Goal: Task Accomplishment & Management: Manage account settings

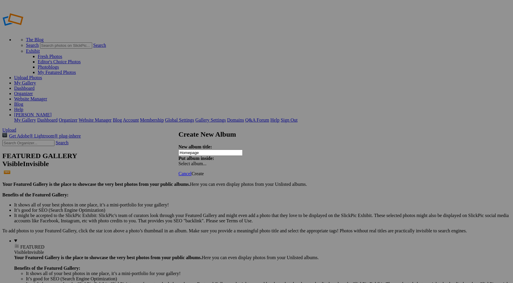
type input "Homepage"
click at [204, 171] on span "Create" at bounding box center [197, 173] width 12 height 5
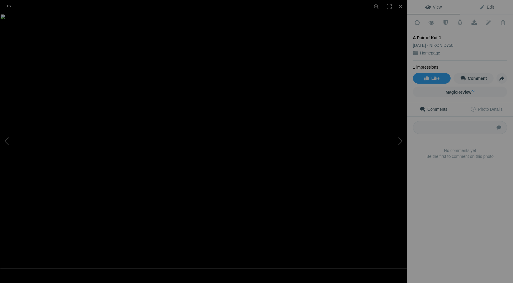
click at [484, 8] on span "Edit" at bounding box center [486, 7] width 15 height 5
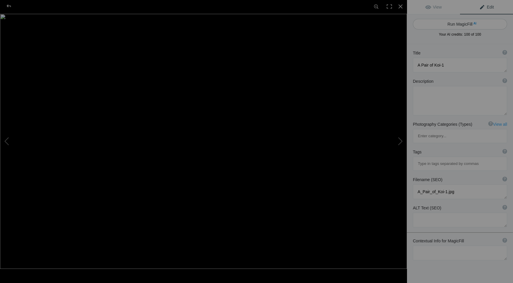
click at [456, 24] on button "Run MagicFill AI" at bounding box center [460, 24] width 94 height 11
type textarea "Vibrant Koi Fish Swimming Together"
type textarea "This stunning image captures a pair of koi fish gracefully swimming in a serene…"
type textarea "vibrant-koi-fish-swimming-together.jpg"
type textarea "A pair of vibrant koi fish with orange, black, and white patterns swimming in a…"
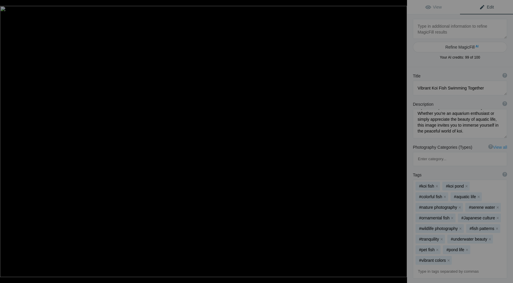
type textarea "A Single Pink Rose-1695"
type textarea "A_Single_Pink_Rose-1695.jpg"
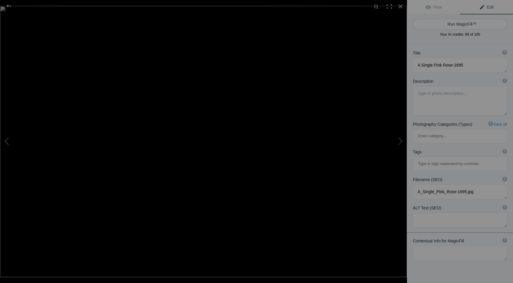
click at [452, 23] on button "Run MagicFill AI" at bounding box center [460, 24] width 94 height 11
type textarea "Vibrant Pink and Orange Rose Blossom"
type textarea "This stunning photograph captures a vibrant pink and orange rose in full bloom,…"
type textarea "vibrant-pink-orange-rose-blossom.jpg"
type textarea "Close-up of a vibrant pink and orange rose blossom surrounded by green leaves."
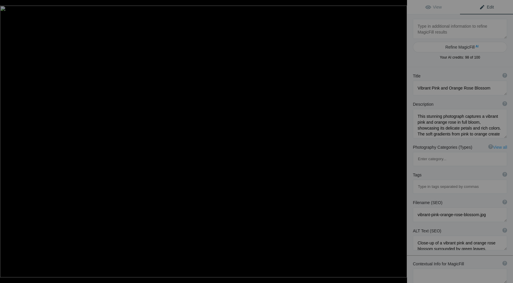
type textarea "Almond Blossoms 2-7777"
type textarea "Almond_Blossoms_2-7777.jpg"
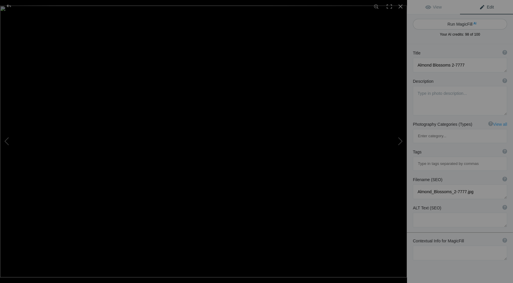
click at [452, 23] on button "Run MagicFill AI" at bounding box center [460, 24] width 94 height 11
type textarea "Stunning Almond Blossoms in Bloom"
type textarea "Experience the delicate beauty of almond blossoms captured in this enchanting p…"
type textarea "stunning-almond-blossoms-in-bloom.jpg"
type textarea "Close-up of delicate almond blossoms with soft pink petals and yellow stamens o…"
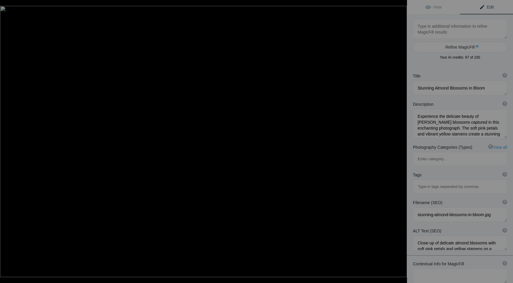
type textarea "ASF - Boat Launch-"
type textarea "ASF_-_Boat_Launch-.jpg"
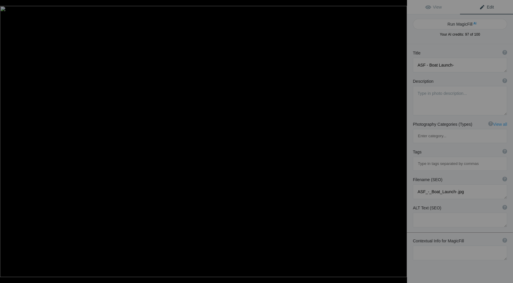
click at [452, 23] on button "Run MagicFill AI" at bounding box center [460, 24] width 94 height 11
type textarea "Scenic Boat Launch for Hire on [PERSON_NAME]"
type textarea "This captivating image showcases a rustic boat launch facility perched over tra…"
type textarea "scenic-boat-launch-for-hire.jpg"
type textarea "Rustic boat launch for hire over calm waters, reflecting the structure in the s…"
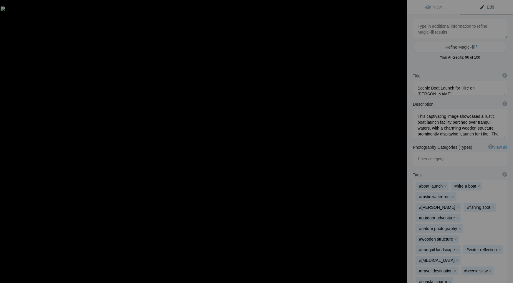
type textarea "ASF - Golden Gate Bridge - Night-"
type textarea "ASF_-_Golden_Gate_Bridge_-_Night-.jpg"
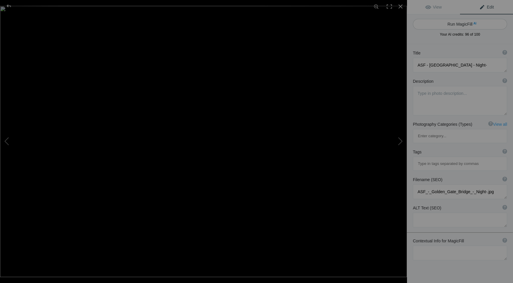
click at [452, 23] on button "Run MagicFill AI" at bounding box center [460, 24] width 94 height 11
type textarea "[GEOGRAPHIC_DATA] Illuminated at Night"
type textarea "Experience the breathtaking beauty of the Golden Gate Bridge as it glows under …"
type textarea "golden-gate-bridge-illuminated-night.jpg"
type textarea "Night view of the Golden Gate Bridge illuminated by lights, surrounded by fog a…"
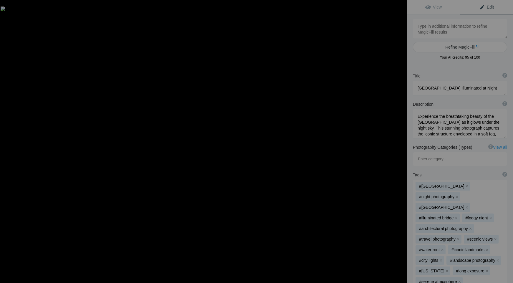
type textarea "ASF - Tree tunnel-"
type textarea "ASF_-_Tree_tunnel-.jpg"
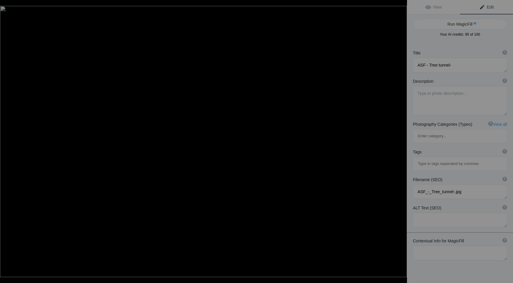
click at [452, 23] on button "Run MagicFill AI" at bounding box center [460, 24] width 94 height 11
type textarea "Majestic Tree Tunnel Leading to Historic Building"
type textarea "Experience the enchanting beauty of this tree tunnel, where towering trees crea…"
type textarea "majestic-tree-tunnel-historic-building.jpg"
type textarea "A serene tree tunnel with towering trees lining a pathway leading to a historic…"
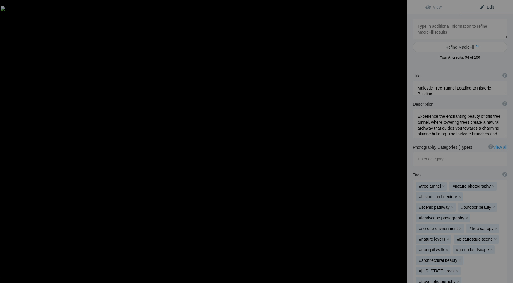
type textarea "Beauty of Bruce Canyon-"
type textarea "Beauty_of_Bruce_Canyon-.jpg"
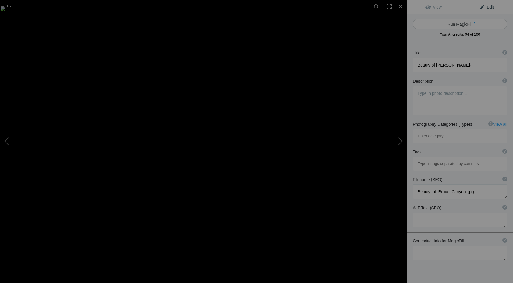
click at [446, 21] on button "Run MagicFill AI" at bounding box center [460, 24] width 94 height 11
type textarea "Stunning Views of Bryce Canyon National Park"
type textarea "Experience the breathtaking beauty of Bryce Canyon National Park, where vibrant…"
type textarea "bryce-canyon-national-park-scenery.jpg"
type textarea "Panoramic view of Bryce Canyon National Park showcasing vibrant red rock format…"
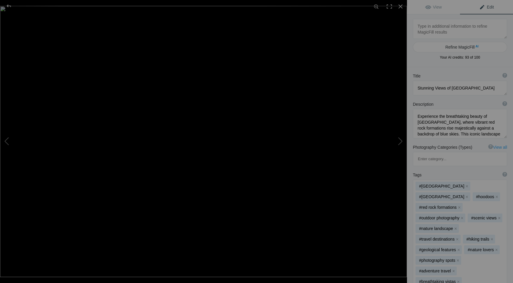
type textarea "Beauty Of Fall Colors-"
type textarea "Beauty_Of_Fall_Colors-.jpg"
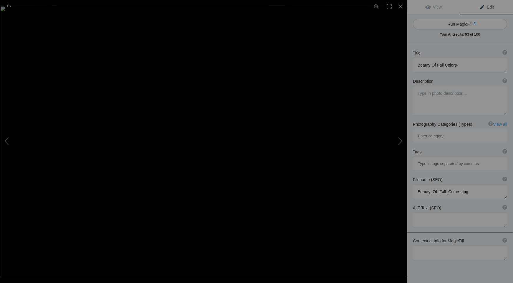
click at [448, 23] on button "Run MagicFill AI" at bounding box center [460, 24] width 94 height 11
type textarea "Stunning Fall Colors at St. Johns Bridge in Portland"
type textarea "Experience the breathtaking beauty of autumn with this vibrant photograph showc…"
type textarea "stunning-fall-colors-st-johns-bridge-portland.jpg"
type textarea "A vibrant autumn scene featuring the St. Johns Bridge in Portland, Oregon, surr…"
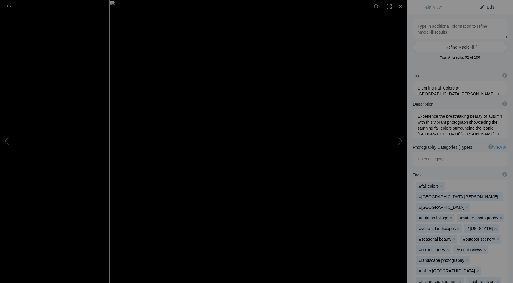
type textarea "Christine Falls at Mt.Rainier National Park-"
type textarea "Christine_Falls_at_Mt.Rainier_National_Park-.jpg"
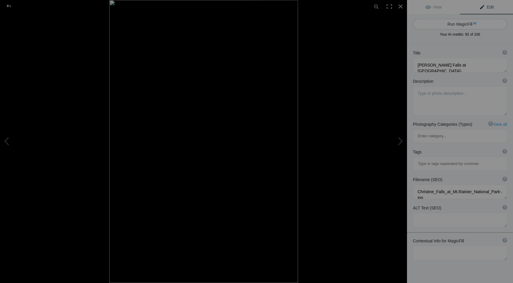
click at [464, 26] on button "Run MagicFill AI" at bounding box center [460, 24] width 94 height 11
type textarea "Christine Falls: A Hidden Gem at Mt. Rainier National Park"
type textarea "Discover the enchanting beauty of Christine Falls, nestled within the stunning …"
type textarea "christine-falls-mt-rainier-national-park.jpg"
type textarea "A stunning view of Christine Falls cascading beneath a stone bridge in Mt. Rain…"
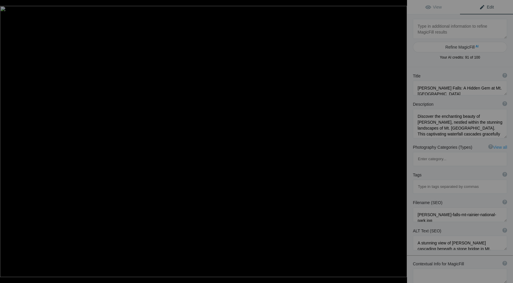
type textarea "Coastline of Northern California-2384"
type textarea "Coastline_of_Northern_California-2384.jpg"
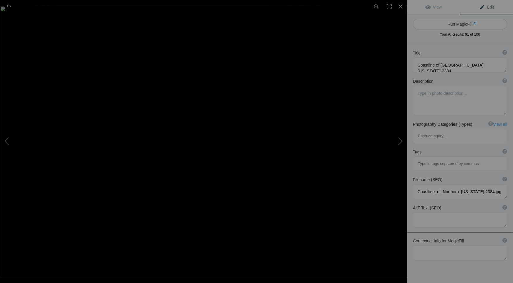
click at [464, 26] on button "Run MagicFill AI" at bounding box center [460, 24] width 94 height 11
type textarea "Stunning Northern California Coastline with Waves and Cliffs"
type textarea "Experience the breathtaking beauty of Northern California's coastline in this c…"
type textarea "northern-california-coastline.jpg"
type textarea "A scenic view of the Northern California coastline featuring waves crashing aga…"
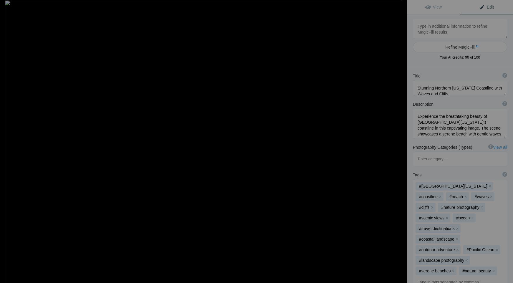
type textarea "DSC_5556"
type textarea "DSC_5556.jpg"
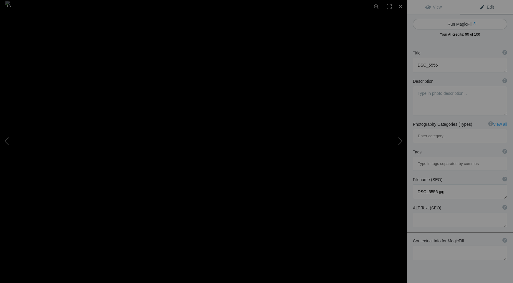
click at [464, 24] on button "Run MagicFill AI" at bounding box center [460, 24] width 94 height 11
type textarea "Vibrant Purple and Yellow Lupine Flowers in Bloom"
type textarea "This stunning photograph captures a close-up view of vibrant purple and yellow …"
type textarea "vibrant-purple-yellow-lupine-flowers.jpg"
type textarea "Close-up of vibrant purple and yellow lupine flowers in a natural setting, surr…"
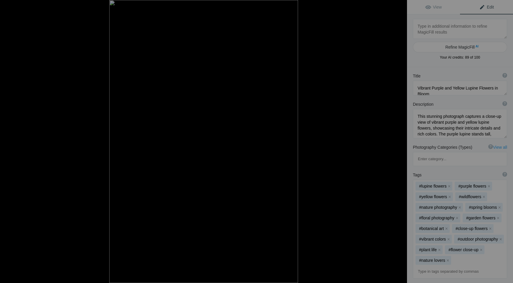
type textarea "Filoli 4.25.25 -33"
type textarea "Filoli_4.25.25_-33.jpg"
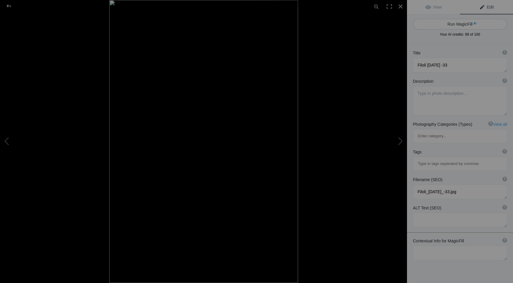
click at [465, 25] on button "Run MagicFill AI" at bounding box center [460, 24] width 94 height 11
type textarea "Vibrant Ranunculus Blooms at Filoli Gardens"
type textarea "Experience the enchanting beauty of ranunculus flowers in full bloom at Filoli …"
type textarea "vibrant-ranunculus-blooms-filoli-gardens.jpg"
type textarea "A close-up of vibrant peach and pink ranunculus flowers blooming in Filoli Gard…"
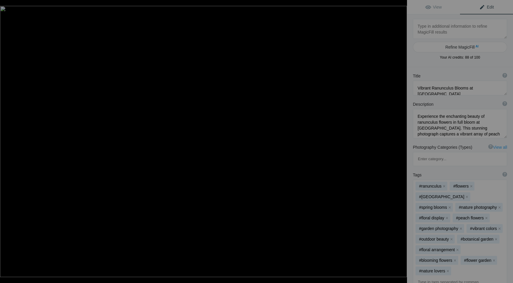
type textarea "Filoli 4.25.25 -41"
type textarea "Filoli_4.25.25_-41.jpg"
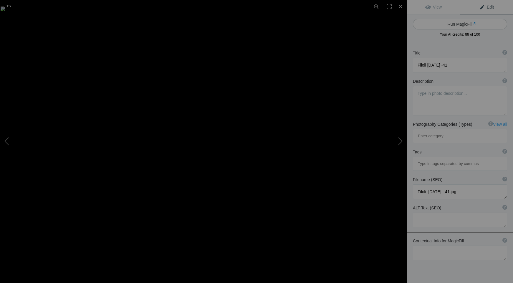
click at [465, 25] on button "Run MagicFill AI" at bounding box center [460, 24] width 94 height 11
type textarea "Stunning Pink Water Lily in Tranquil Pond"
type textarea "This captivating image showcases a vibrant pink water lily gracefully floating …"
type textarea "stunning-pink-water-lily-pond.jpg"
type textarea "A vibrant pink water lily with yellow center resting on green lily pads in a tr…"
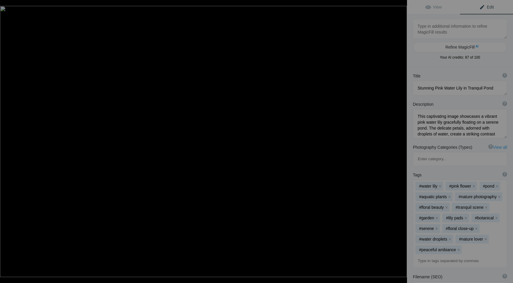
type textarea "Flowers - Plum Blossoms 12"
type textarea "Flowers_-_Plum_Blossoms_12.jpg"
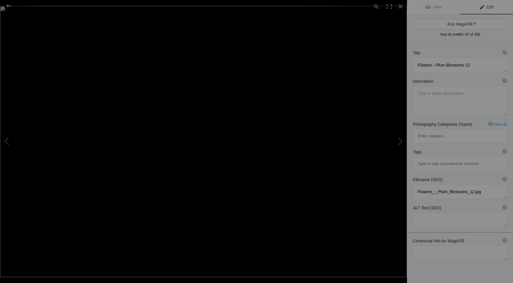
click at [465, 25] on button "Run MagicFill AI" at bounding box center [460, 24] width 94 height 11
type textarea "Stunning Plum Blossoms in Full Bloom"
type textarea "Experience the delicate beauty of plum blossoms captured in this vibrant photog…"
type textarea "stunning-plum-blossoms-full-bloom.jpg"
type textarea "Close-up of pink plum blossoms in full bloom on a branch, showcasing delicate p…"
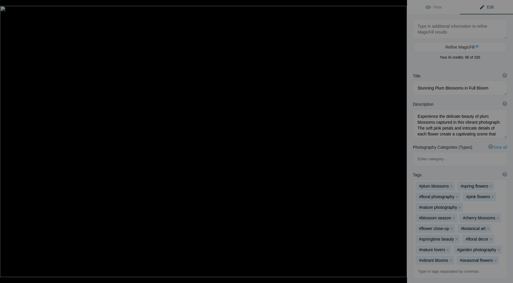
type textarea "Flowers - Purple Daisy 3"
type textarea "Flowers_-_Purple_Daisy_3.jpg"
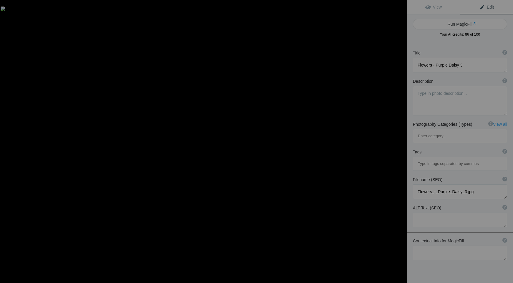
click at [465, 25] on button "Run MagicFill AI" at bounding box center [460, 24] width 94 height 11
type textarea "Stunning Close-Up of a Purple Daisy Flower"
type textarea "This vibrant close-up showcases a beautiful purple daisy, highlighting its deli…"
type textarea "stunning-close-up-purple-daisy.jpg"
type textarea "Close-up of a purple daisy flower with intricate petals and a dark blue center,…"
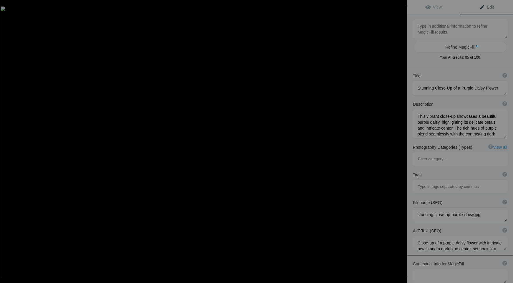
type textarea "Glacier Bay National Park 6"
type textarea "Glacier_Bay_National_Park_6.jpg"
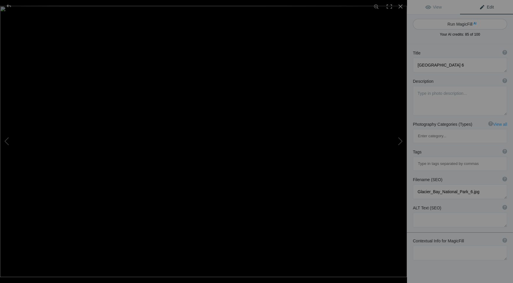
click at [465, 25] on button "Run MagicFill AI" at bounding box center [460, 24] width 94 height 11
type textarea "Majestic Glaciers of Glacier Bay National Park"
type textarea "Experience the breathtaking beauty of Glacier Bay National Park, where towering…"
type textarea "majestic-glaciers-glacier-bay-national-park.jpg"
type textarea "Snow-capped mountains and glaciers reflected in the calm waters of Glacier Bay …"
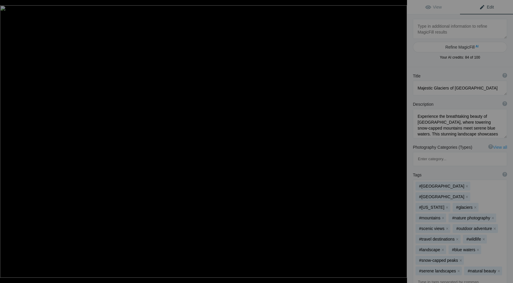
type textarea "Glacier Bay National Park 8"
type textarea "Glacier_Bay_National_Park_8.jpg"
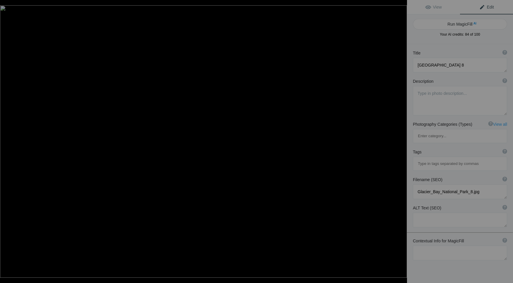
click at [465, 25] on button "Run MagicFill AI" at bounding box center [460, 24] width 94 height 11
type textarea "Majestic Glacier Bay National Park: A Glimpse of Nature's Grandeur"
type textarea "Discover the breathtaking beauty of Glacier Bay National Park, where towering m…"
type textarea "glacier-bay-national-park-scenery.jpg"
type textarea "A ship navigating the calm waters of Glacier Bay National Park, framed by tower…"
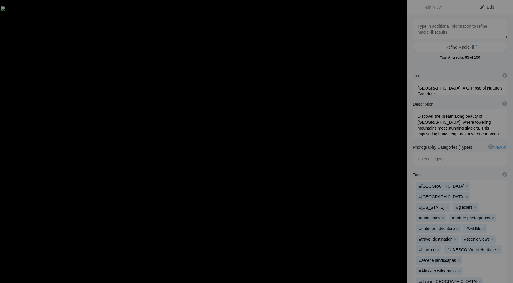
type textarea "Half Moon Bay 2"
type textarea "Half_Moon_Bay_2.jpg"
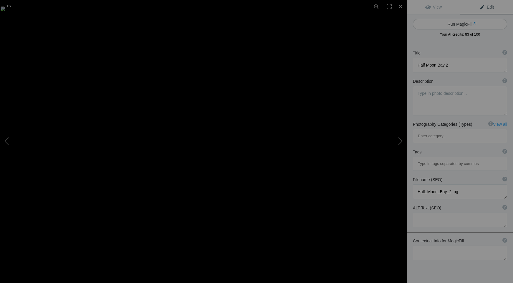
click at [465, 25] on button "Run MagicFill AI" at bounding box center [460, 24] width 94 height 11
type textarea "Stunning Coastal View of Half Moon Bay at Sunset"
type textarea "Experience the breathtaking beauty of Half Moon Bay as the sun sets over the Pa…"
type textarea "half-moon-bay-coastal-view-sunset.jpg"
type textarea "A stunning coastal view of Half Moon Bay at sunset, featuring lush greenery, ro…"
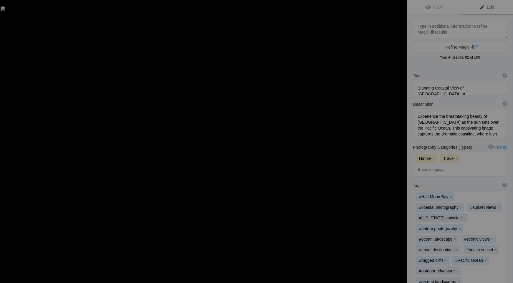
type textarea "Half Moon Bay 9"
type textarea "Half_Moon_Bay_9.jpg"
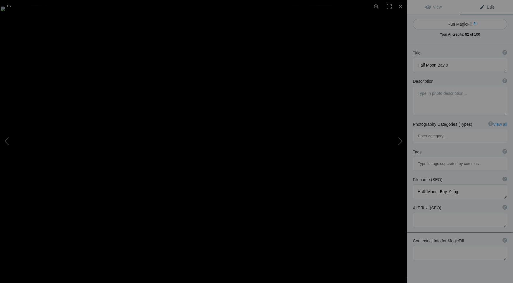
click at [465, 25] on button "Run MagicFill AI" at bounding box center [460, 24] width 94 height 11
type textarea "Scenic Coastal View of Half Moon Bay at Sunset"
type textarea "Experience the breathtaking beauty of Half Moon Bay with this stunning coastal …"
type textarea "half-moon-bay-coastal-view-sunset.jpg"
type textarea "Coastal view of Half Moon Bay featuring rocky shoreline, lush greenery, and pas…"
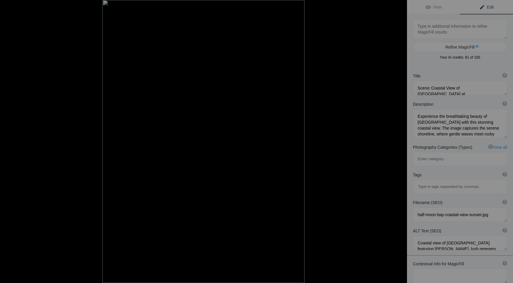
type textarea "Humpback Whale Saying Hi To Seagull-"
type textarea "Humpback_Whale_Saying_Hi_To_Seagull-.jpg"
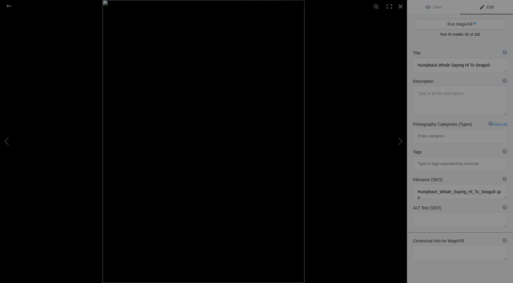
click at [465, 24] on button "Run MagicFill AI" at bounding box center [460, 24] width 94 height 11
type textarea "Humpback Whale Breaching with Seagull in Flight"
type textarea "This stunning image captures a humpback whale breaching the surface of the wate…"
type textarea "humpback-whale-breaching-seagull.jpg"
type textarea "A humpback whale breaching the water's surface with a seagull flying above, sho…"
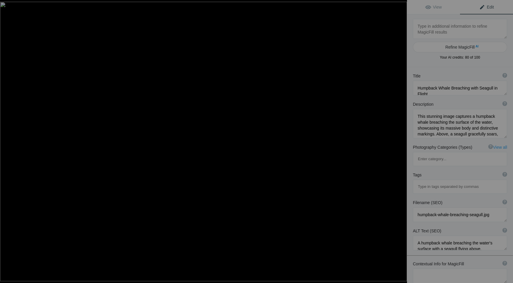
type textarea "Humpback Whale Tail-1859"
type textarea "Humpback_Whale_Tail-1859.jpg"
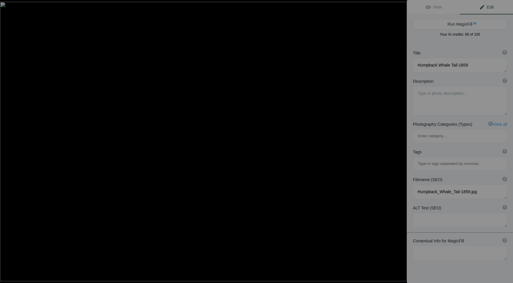
click at [465, 24] on button "Run MagicFill AI" at bounding box center [460, 24] width 94 height 11
type textarea "Majestic Humpback Whale Tail Breaking the Surface"
type textarea "Witness the beauty of nature with this stunning image of a humpback whale tail …"
type textarea "humpback-whale-tail-surface.jpg"
type textarea "A humpback whale tail breaking the surface of the water, surrounded by bubbles,…"
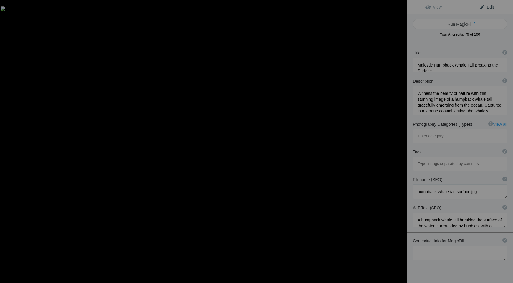
type textarea "Just Peachy-1704"
type textarea "Just_Peachy-1704.jpg"
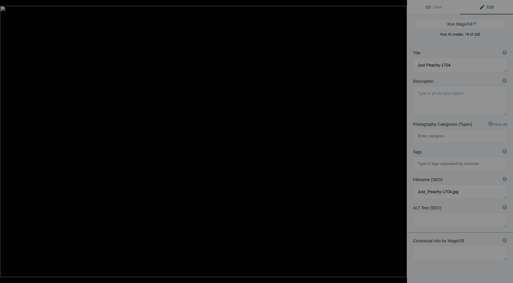
click at [466, 24] on button "Run MagicFill AI" at bounding box center [460, 24] width 94 height 11
type textarea "Beautiful Peach Roses in Bloom"
type textarea "Discover the delicate beauty of these stunning peach roses, perfectly captured …"
type textarea "beautiful-peach-roses-in-bloom.jpg"
type textarea "Close-up of beautiful peach roses in bloom, showcasing soft petals and vibrant …"
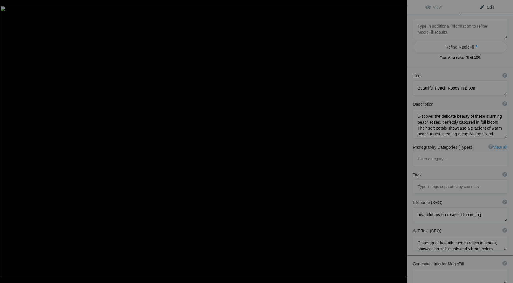
type textarea "Lassen Shasta 44"
type textarea "Lassen_Shasta_44.jpg"
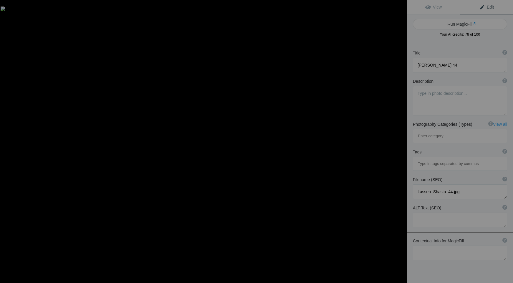
click at [466, 24] on button "Run MagicFill AI" at bounding box center [460, 24] width 94 height 11
type textarea "Tranquil Reflection at Lassen Shasta Lake"
type textarea "Experience the serene beauty of Lassen Shasta Lake, where crystal-clear waters …"
type textarea "lassen-shasta-lake-reflection.jpg"
type textarea "A tranquil scene of Lassen Shasta Lake reflecting evergreen trees and a clear b…"
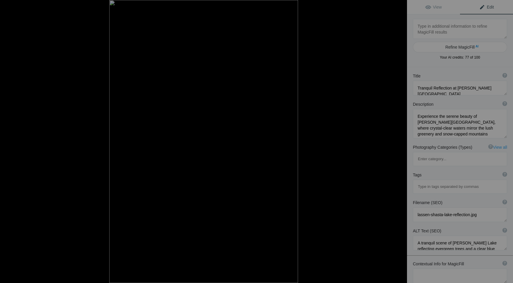
type textarea "Mt Rainier 9-4675"
type textarea "Mt_Rainier_9-4675.jpg"
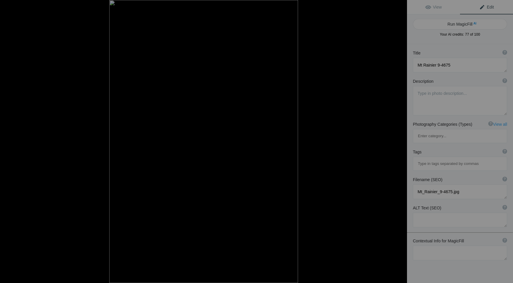
click at [466, 24] on button "Run MagicFill AI" at bounding box center [460, 24] width 94 height 11
type textarea "Majestic Waterfall at Mt. Rainier National Park"
type textarea "Experience the breathtaking beauty of a cascading waterfall nestled in the lush…"
type textarea "mt-rainier-waterfall.jpg"
type textarea "A picturesque waterfall flowing over rocks in Mt. Rainier National Park, surrou…"
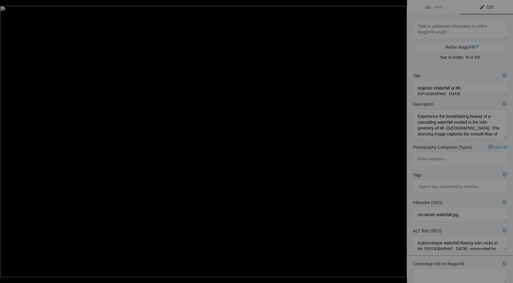
type textarea "Mt Rainier-4511"
type textarea "Mt_Rainier-4511.jpg"
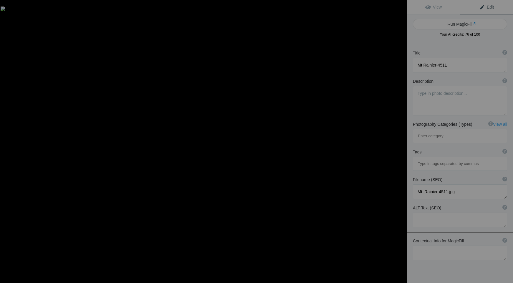
click at [466, 24] on button "Run MagicFill AI" at bounding box center [460, 24] width 94 height 11
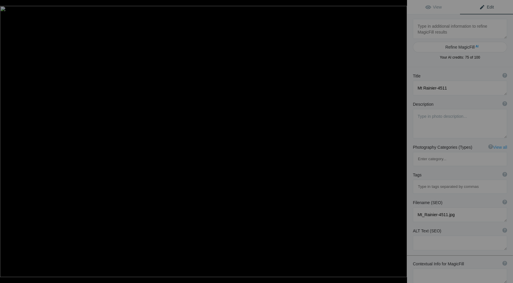
type textarea "Majestic Mt. Rainier: A Stunning View of Nature's Grandeur"
type textarea "Experience the breathtaking beauty of Mt. Rainier, a towering icon of the Pacif…"
type textarea "mt-rainier-snowy-peak.jpg"
type textarea "A stunning view of Mt. Rainier, featuring its snow-covered peak and surrounding…"
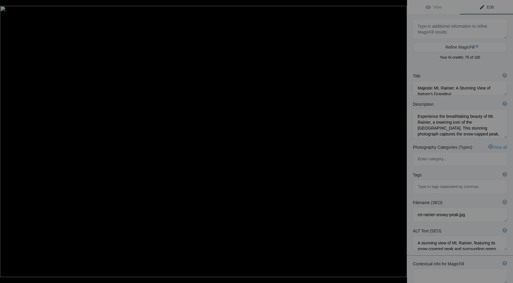
type textarea "Pigeon Point Lighthouse in the sun-"
type textarea "Pigeon_Point_Lighthouse_in_the_sun-.jpg"
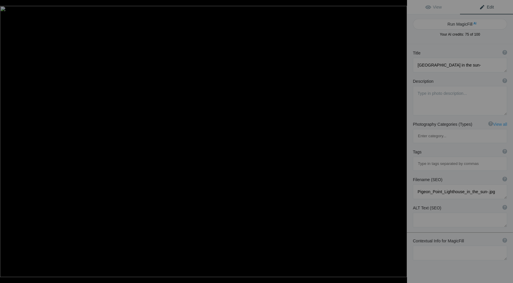
click at [466, 24] on button "Run MagicFill AI" at bounding box center [460, 24] width 94 height 11
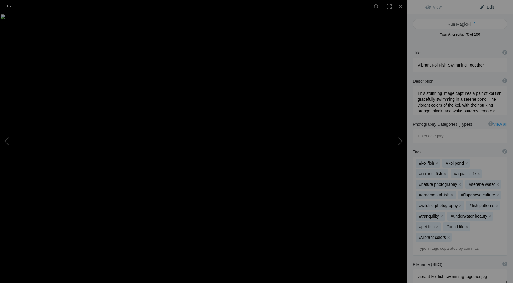
click at [9, 6] on div at bounding box center [8, 6] width 21 height 12
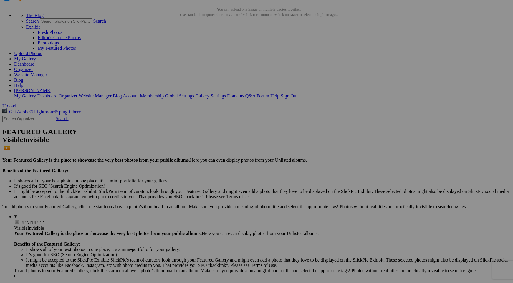
scroll to position [33, 0]
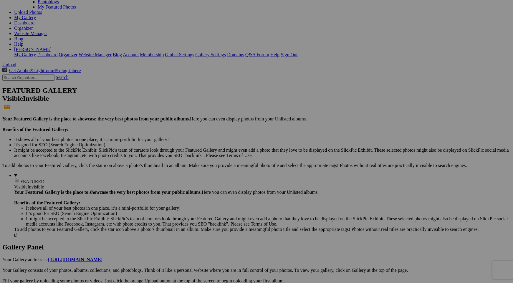
scroll to position [80, 0]
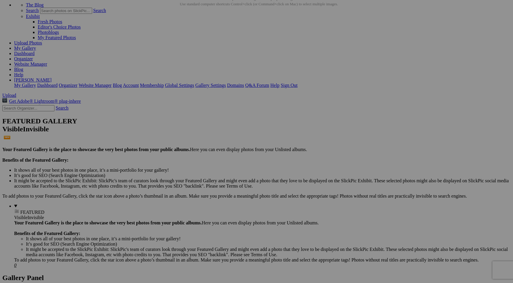
scroll to position [0, 0]
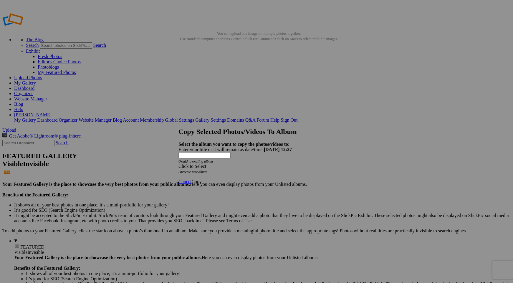
click at [207, 170] on link "create new album" at bounding box center [194, 172] width 25 height 4
click at [210, 147] on div "Enter your title or it will remain as date/time: 2025-08-24 12:27" at bounding box center [256, 149] width 156 height 5
click at [202, 168] on span "Copy" at bounding box center [196, 165] width 10 height 5
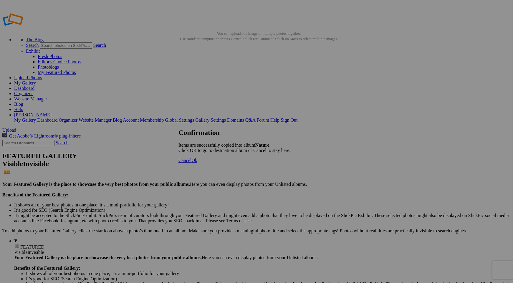
click at [197, 163] on span "Ok" at bounding box center [194, 160] width 6 height 5
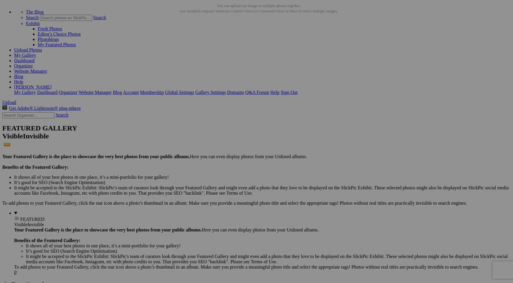
scroll to position [38, 0]
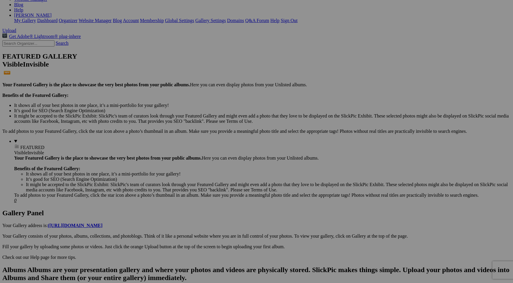
scroll to position [106, 0]
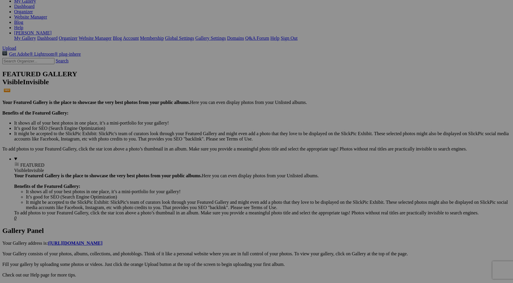
scroll to position [0, 0]
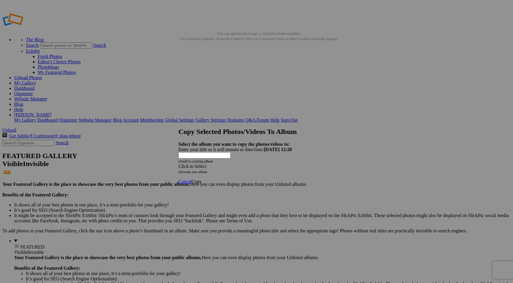
click at [207, 170] on link "create new album" at bounding box center [194, 172] width 25 height 4
click at [211, 147] on div "Enter your title or it will remain as date/time: 2025-08-24 12:28" at bounding box center [256, 149] width 156 height 5
click at [230, 147] on input "Coastlines" at bounding box center [204, 150] width 52 height 6
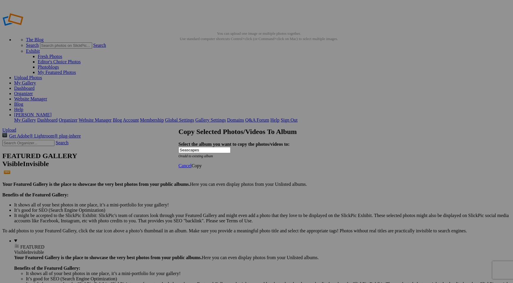
type input "Seascapes"
click at [202, 168] on span "Copy" at bounding box center [196, 165] width 10 height 5
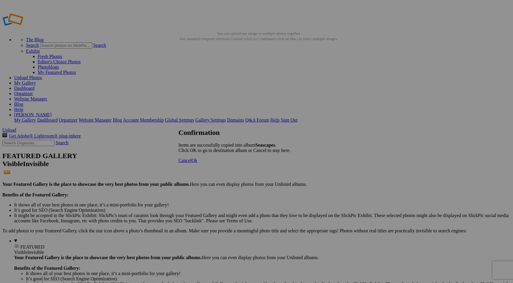
click at [197, 163] on span "Ok" at bounding box center [194, 160] width 6 height 5
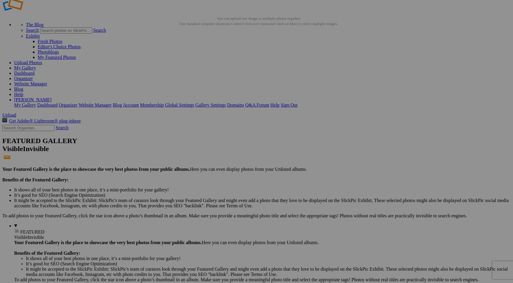
scroll to position [77, 0]
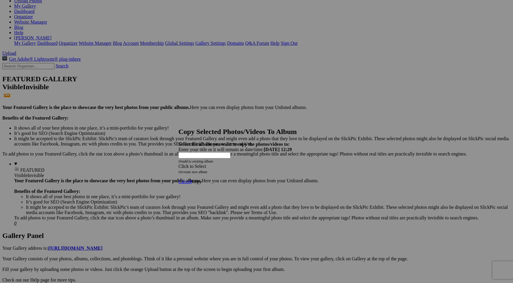
click at [217, 164] on div "Click to Select" at bounding box center [256, 166] width 156 height 5
click at [215, 167] on link "Nature" at bounding box center [209, 164] width 13 height 5
click at [202, 179] on span "Copy" at bounding box center [196, 181] width 10 height 5
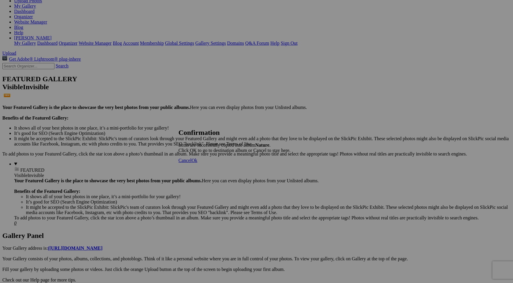
click at [191, 163] on span "Cancel" at bounding box center [184, 160] width 13 height 5
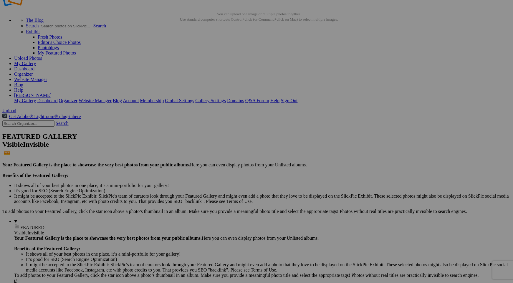
scroll to position [18, 0]
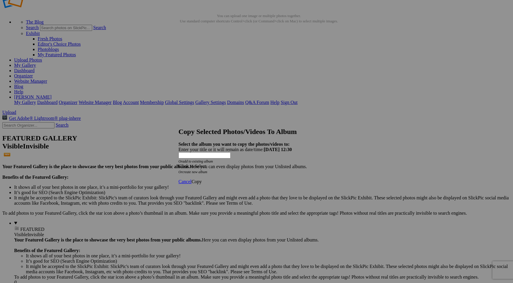
click at [206, 164] on span "Click to Select" at bounding box center [192, 166] width 28 height 5
click at [315, 164] on div "Click to Select Or create new album" at bounding box center [256, 169] width 156 height 11
click at [205, 170] on link "create new album" at bounding box center [194, 172] width 25 height 4
click at [207, 152] on input "text" at bounding box center [204, 155] width 52 height 6
type input "L"
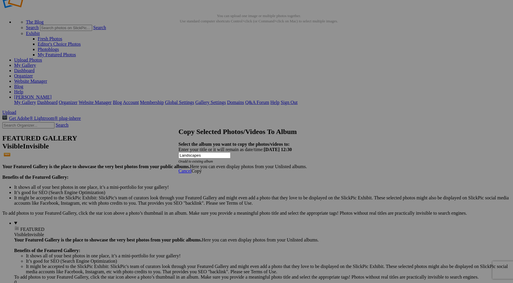
type input "Landscapes"
click at [202, 170] on span "Copy" at bounding box center [196, 170] width 10 height 5
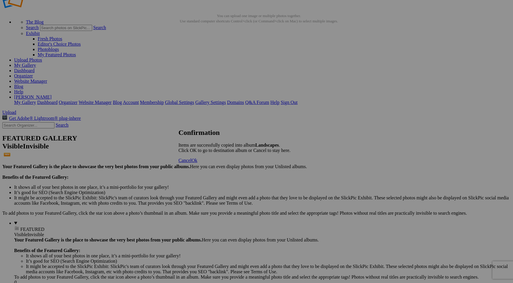
click at [197, 163] on span "Ok" at bounding box center [194, 160] width 6 height 5
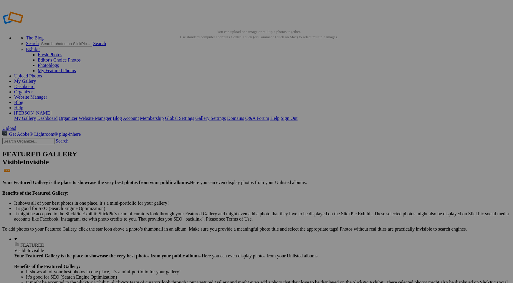
scroll to position [106, 0]
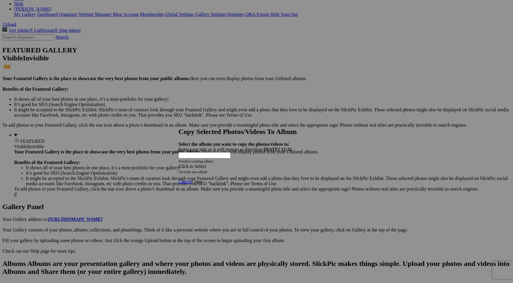
click at [262, 164] on div "Click to Select" at bounding box center [256, 166] width 156 height 5
click at [208, 167] on link "Seascapes" at bounding box center [212, 164] width 19 height 5
click at [202, 179] on span "Copy" at bounding box center [196, 181] width 10 height 5
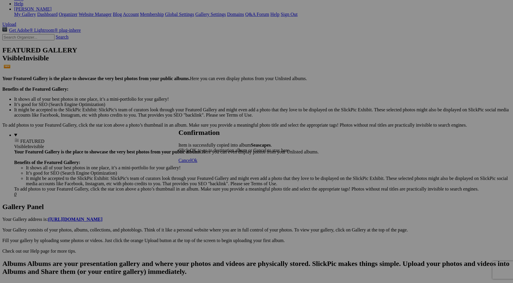
click at [197, 163] on span "Ok" at bounding box center [194, 160] width 6 height 5
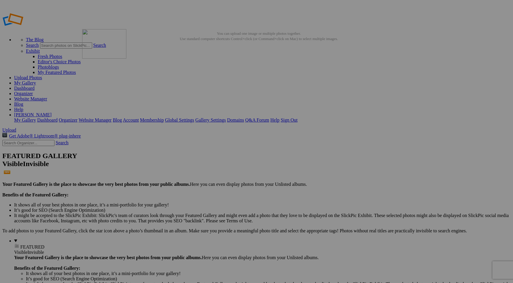
drag, startPoint x: 373, startPoint y: 88, endPoint x: 166, endPoint y: 72, distance: 207.5
drag, startPoint x: 275, startPoint y: 88, endPoint x: 206, endPoint y: 82, distance: 70.0
drag, startPoint x: 373, startPoint y: 89, endPoint x: 252, endPoint y: 75, distance: 121.7
drag, startPoint x: 115, startPoint y: 163, endPoint x: 418, endPoint y: 87, distance: 312.2
drag, startPoint x: 483, startPoint y: 87, endPoint x: 306, endPoint y: 75, distance: 177.3
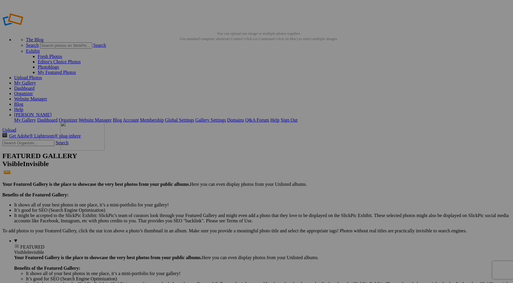
drag, startPoint x: 213, startPoint y: 167, endPoint x: 147, endPoint y: 158, distance: 66.9
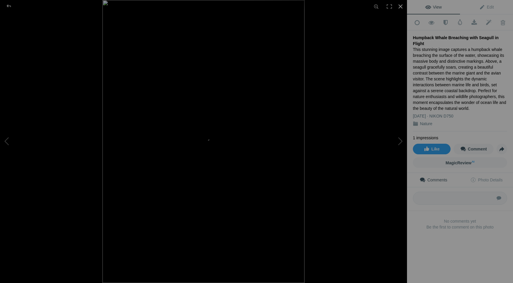
click at [401, 6] on div at bounding box center [400, 6] width 13 height 13
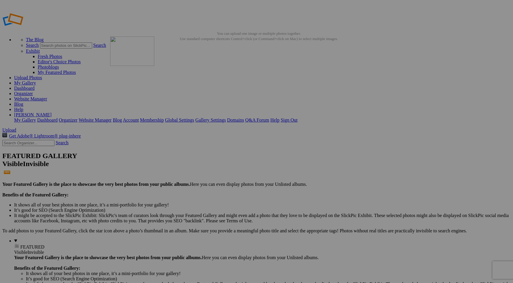
drag, startPoint x: 326, startPoint y: 91, endPoint x: 195, endPoint y: 79, distance: 132.1
drag, startPoint x: 214, startPoint y: 160, endPoint x: 250, endPoint y: 82, distance: 85.6
drag, startPoint x: 475, startPoint y: 89, endPoint x: 305, endPoint y: 78, distance: 169.6
drag, startPoint x: 111, startPoint y: 162, endPoint x: 406, endPoint y: 76, distance: 307.3
drag, startPoint x: 484, startPoint y: 88, endPoint x: 110, endPoint y: 135, distance: 377.5
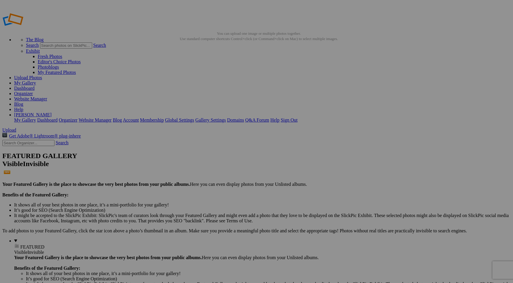
drag, startPoint x: 168, startPoint y: 155, endPoint x: 164, endPoint y: 78, distance: 77.5
drag, startPoint x: 259, startPoint y: 85, endPoint x: 201, endPoint y: 82, distance: 57.4
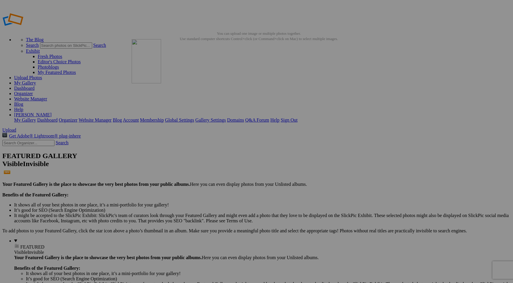
drag, startPoint x: 422, startPoint y: 93, endPoint x: 215, endPoint y: 81, distance: 207.0
click at [47, 96] on link "Website Manager" at bounding box center [30, 98] width 33 height 5
